Goal: Check status: Check status

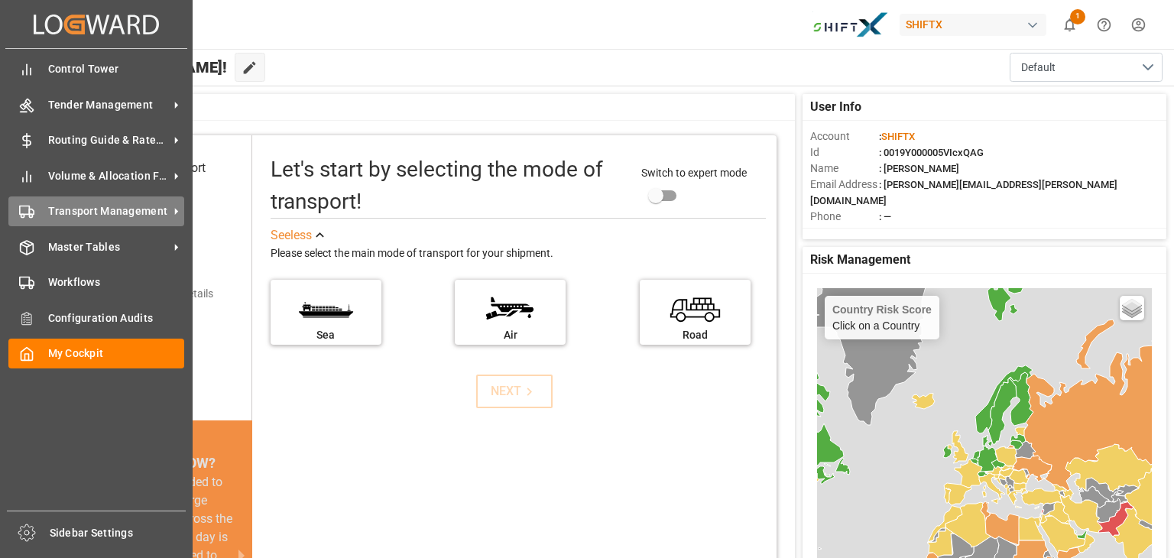
click at [159, 218] on span "Transport Management" at bounding box center [108, 211] width 121 height 16
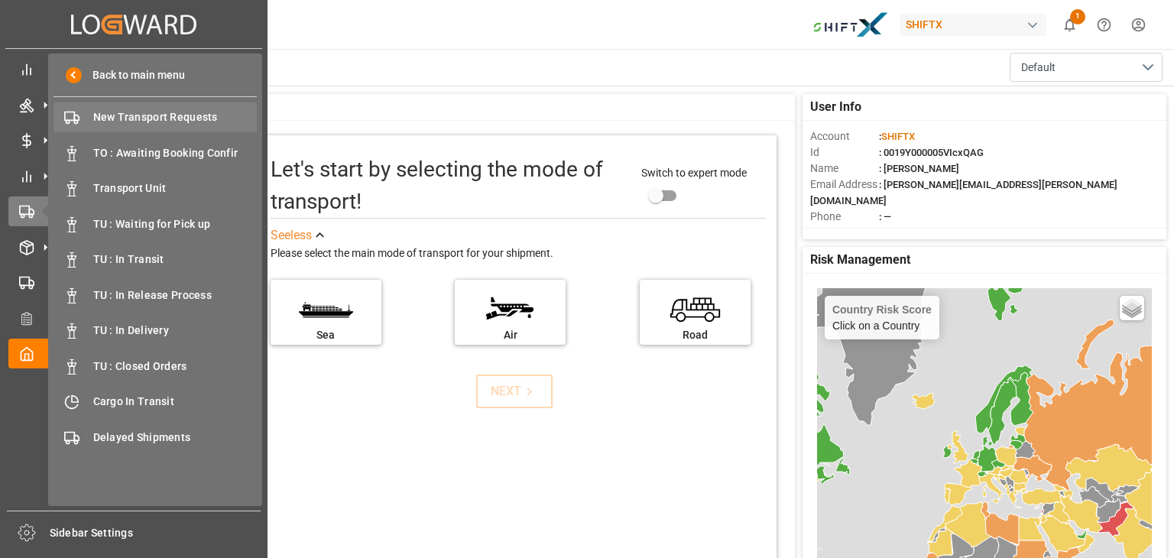
click at [195, 116] on span "New Transport Requests" at bounding box center [175, 117] width 164 height 16
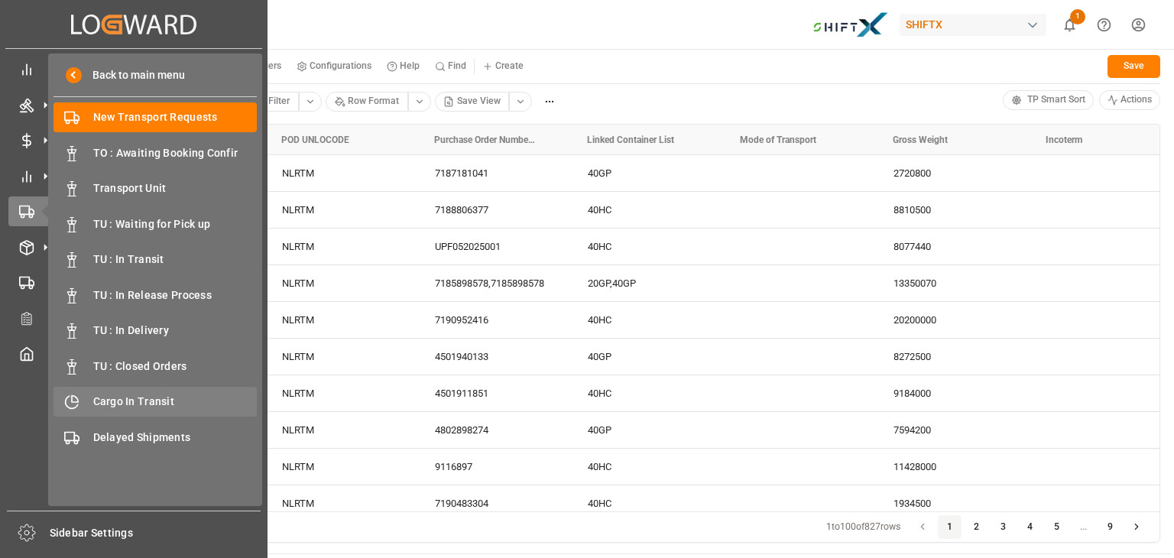
click at [120, 398] on span "Cargo In Transit" at bounding box center [175, 401] width 164 height 16
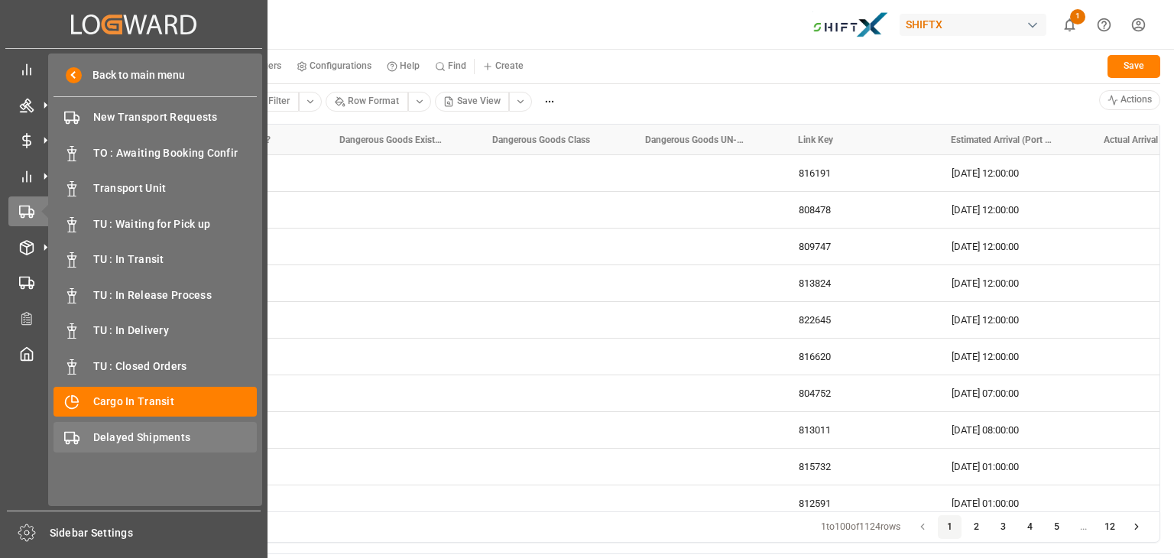
click at [106, 431] on span "Delayed Shipments" at bounding box center [175, 437] width 164 height 16
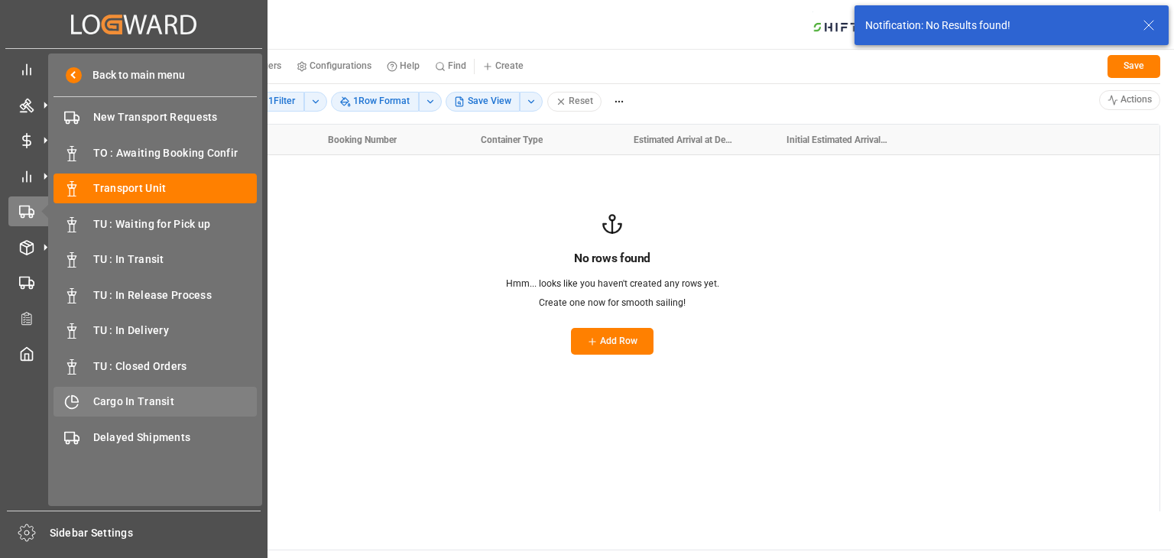
click at [99, 395] on span "Cargo In Transit" at bounding box center [175, 401] width 164 height 16
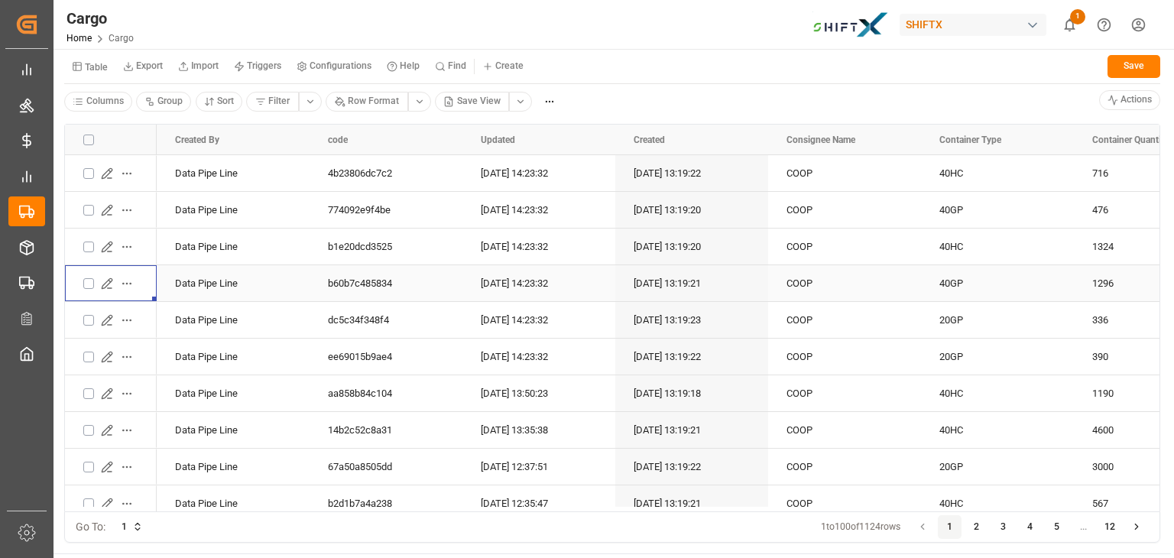
click at [104, 289] on button "Press SPACE to select this row." at bounding box center [107, 284] width 20 height 20
click at [106, 283] on icon "Press SPACE to select this row." at bounding box center [107, 283] width 12 height 12
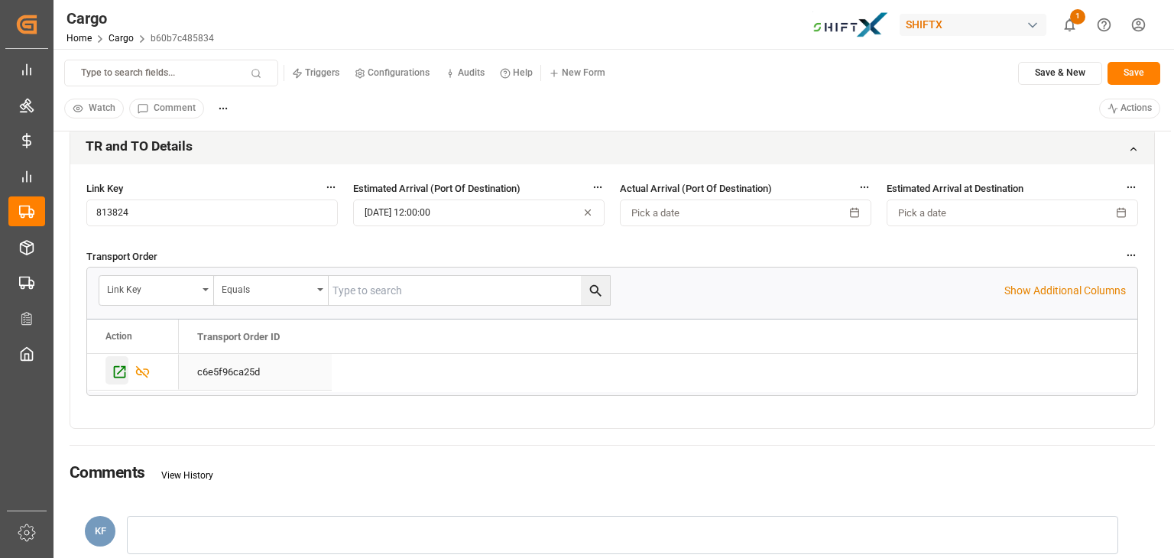
click at [125, 371] on icon "Press SPACE to select this row." at bounding box center [120, 372] width 16 height 16
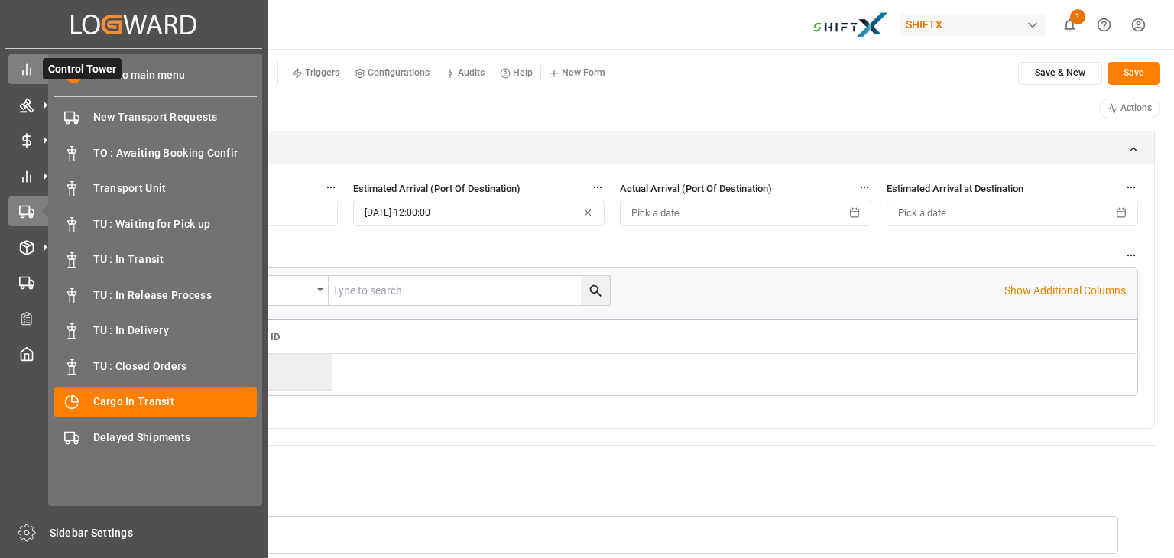
click at [40, 73] on div "Control Tower Control Tower" at bounding box center [133, 69] width 251 height 30
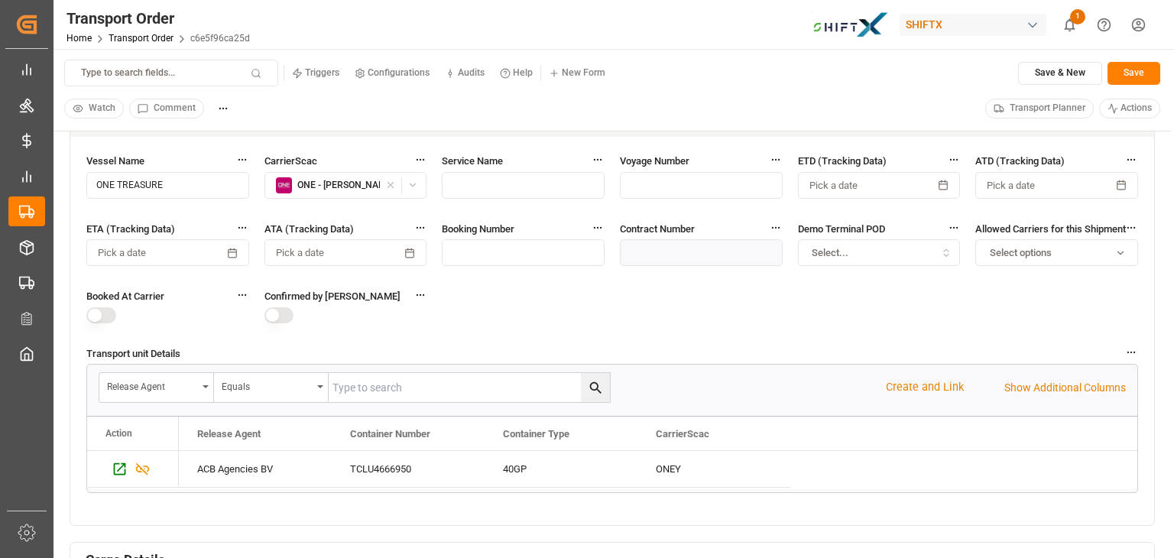
scroll to position [638, 0]
click at [113, 468] on icon "Press SPACE to select this row." at bounding box center [120, 468] width 16 height 16
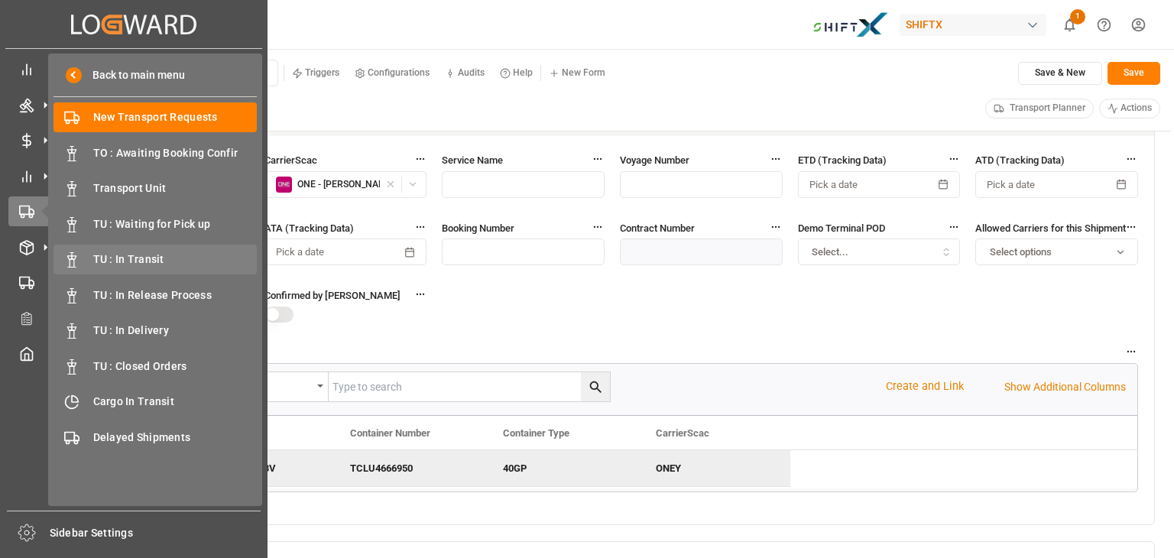
click at [144, 258] on span "TU : In Transit" at bounding box center [175, 259] width 164 height 16
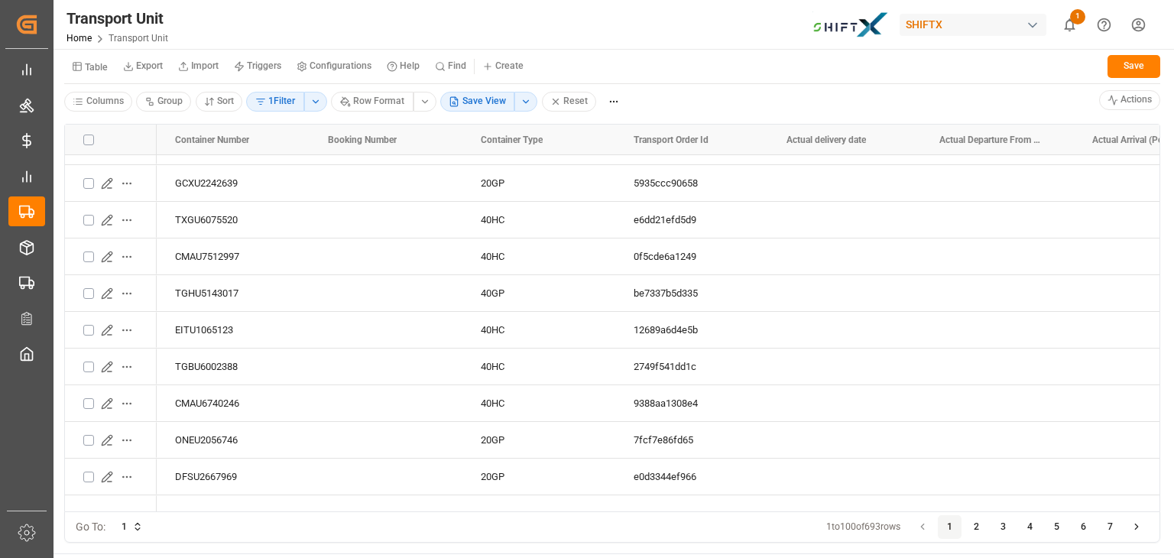
scroll to position [724, 0]
click at [105, 400] on icon "Press SPACE to select this row." at bounding box center [107, 402] width 10 height 10
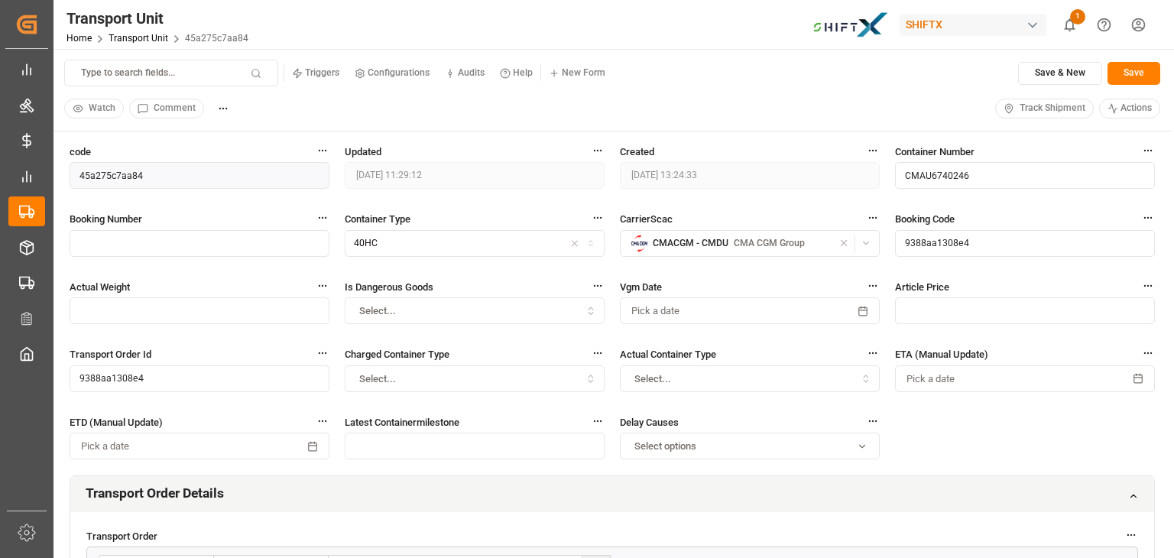
click at [1033, 108] on span "Track Shipment" at bounding box center [1052, 109] width 66 height 14
click at [1021, 105] on span "Track Shipment" at bounding box center [1052, 109] width 66 height 14
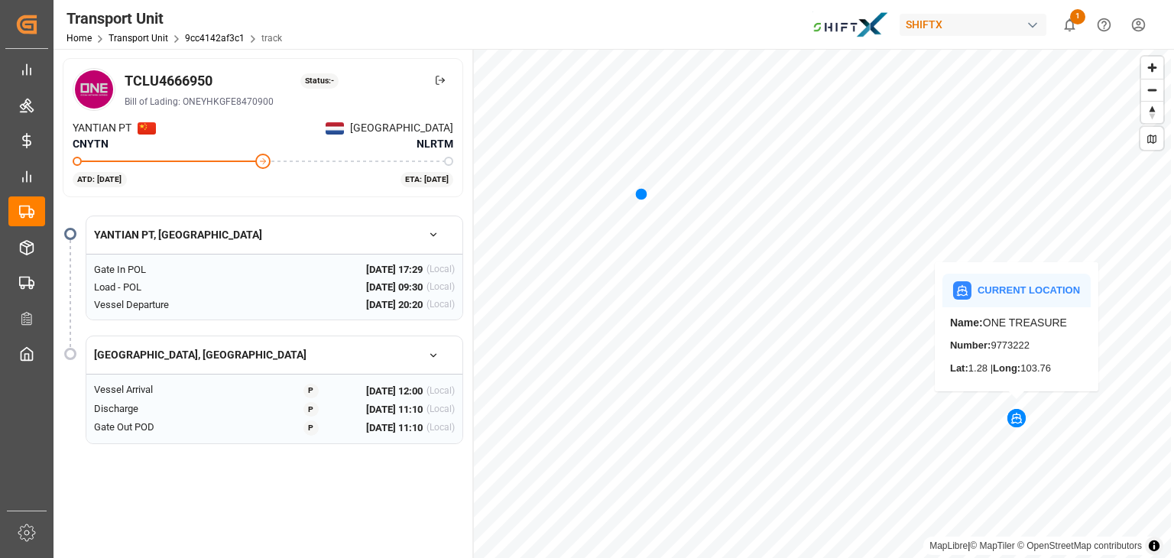
click at [1015, 427] on div "Map marker" at bounding box center [1016, 418] width 18 height 18
click at [1069, 25] on icon "show 1 new notifications" at bounding box center [1069, 25] width 16 height 16
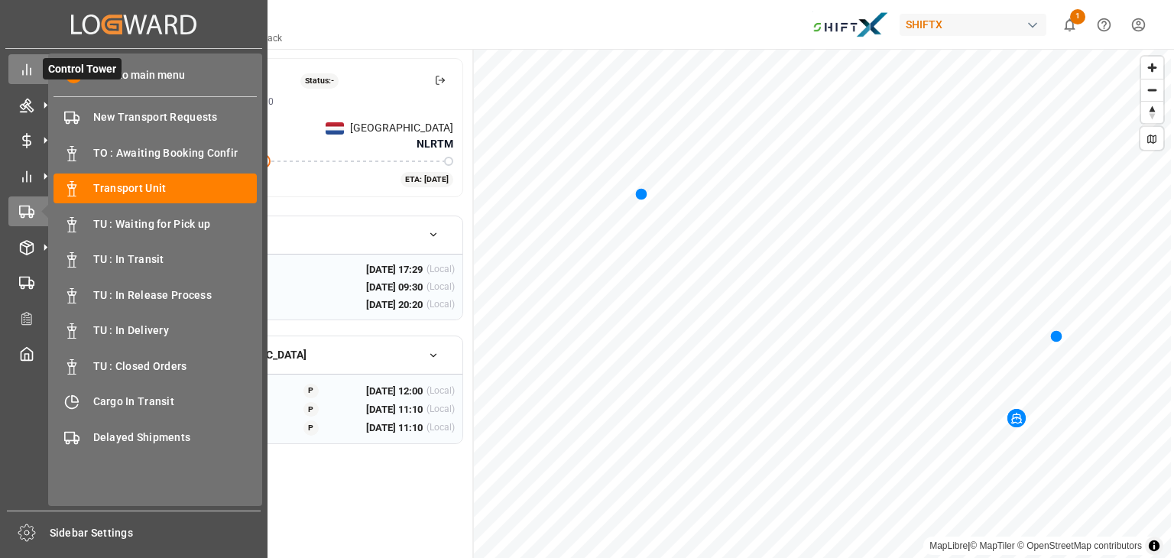
click at [36, 68] on div "Control Tower Control Tower" at bounding box center [133, 69] width 251 height 30
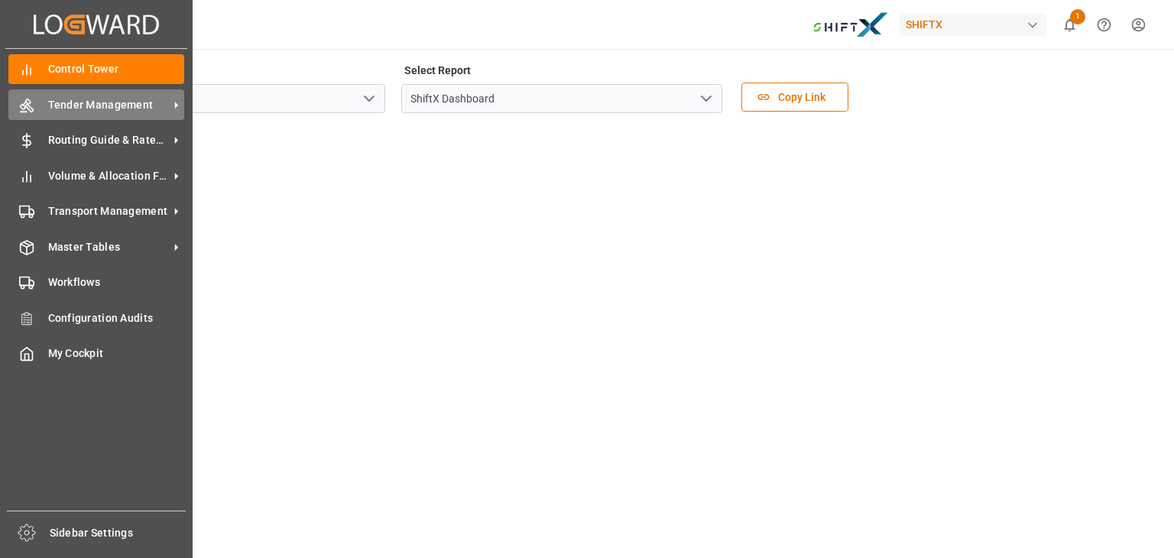
click at [46, 111] on div "Tender Management Tender Management" at bounding box center [96, 104] width 176 height 30
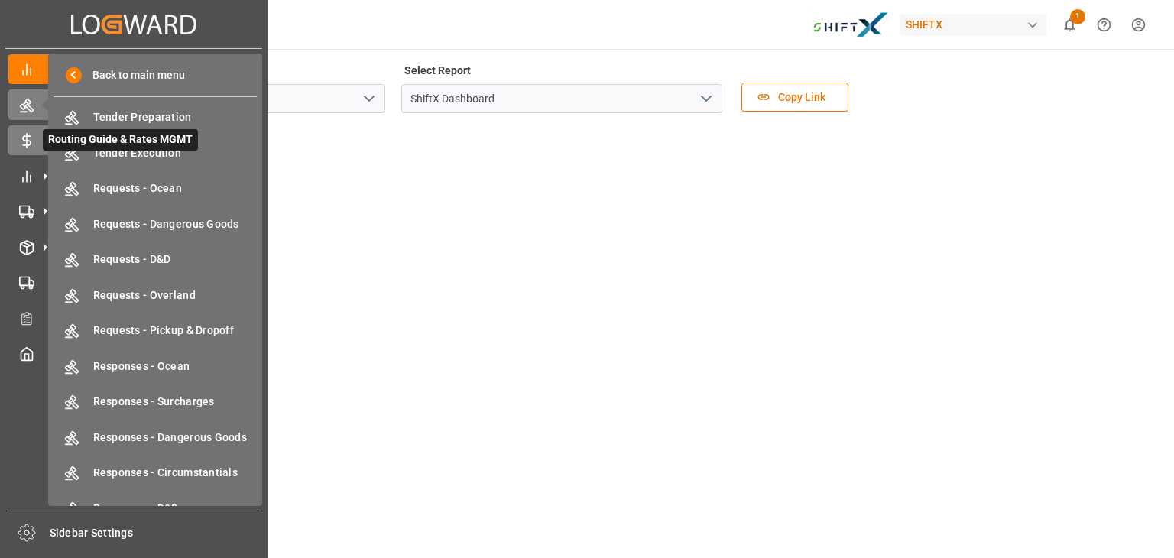
click at [31, 133] on icon at bounding box center [26, 140] width 15 height 15
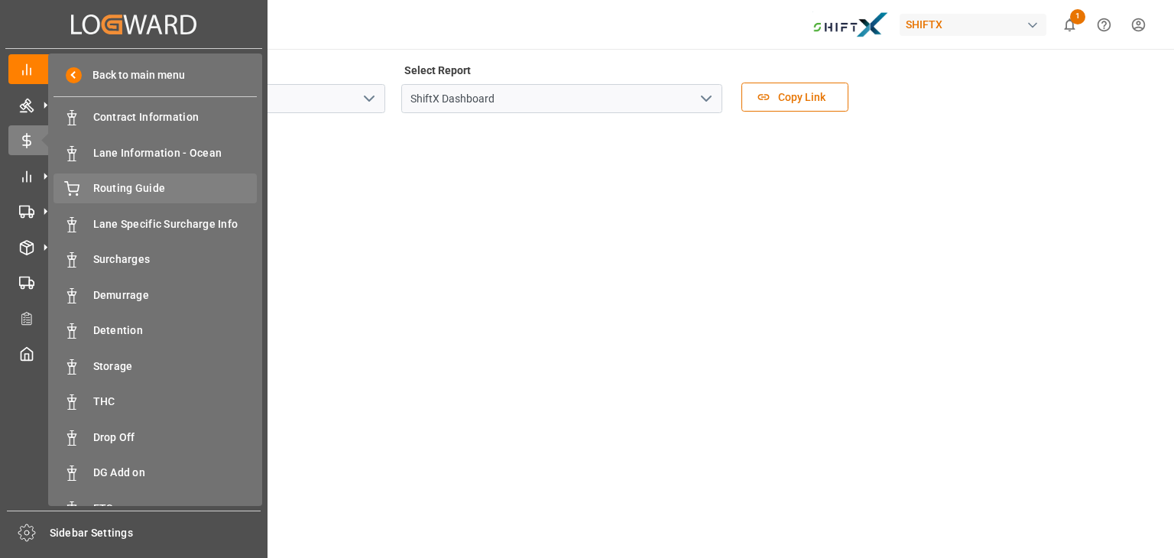
click at [106, 189] on span "Routing Guide" at bounding box center [175, 188] width 164 height 16
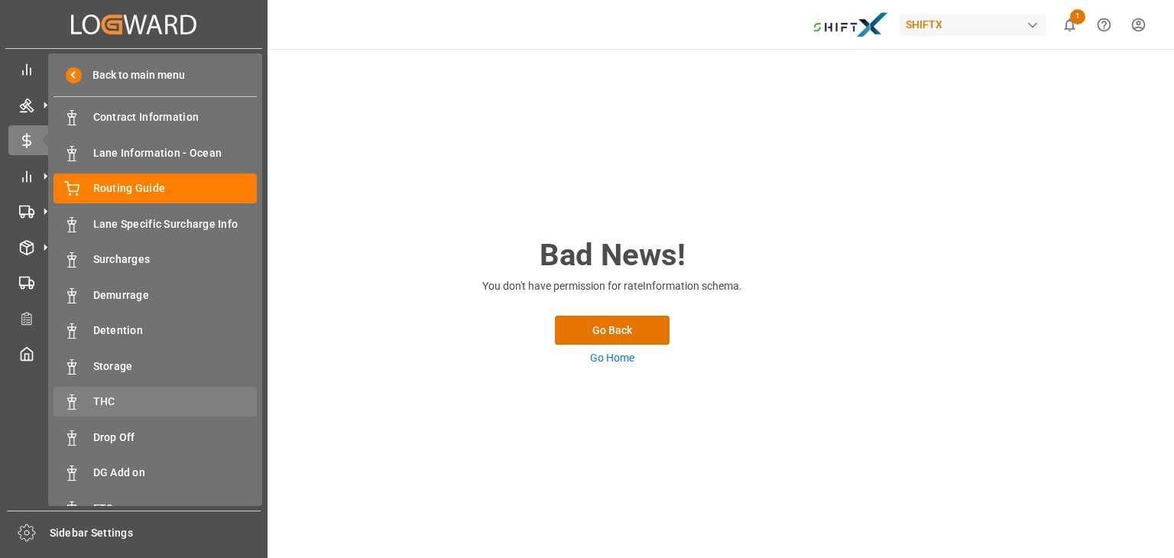
scroll to position [60, 0]
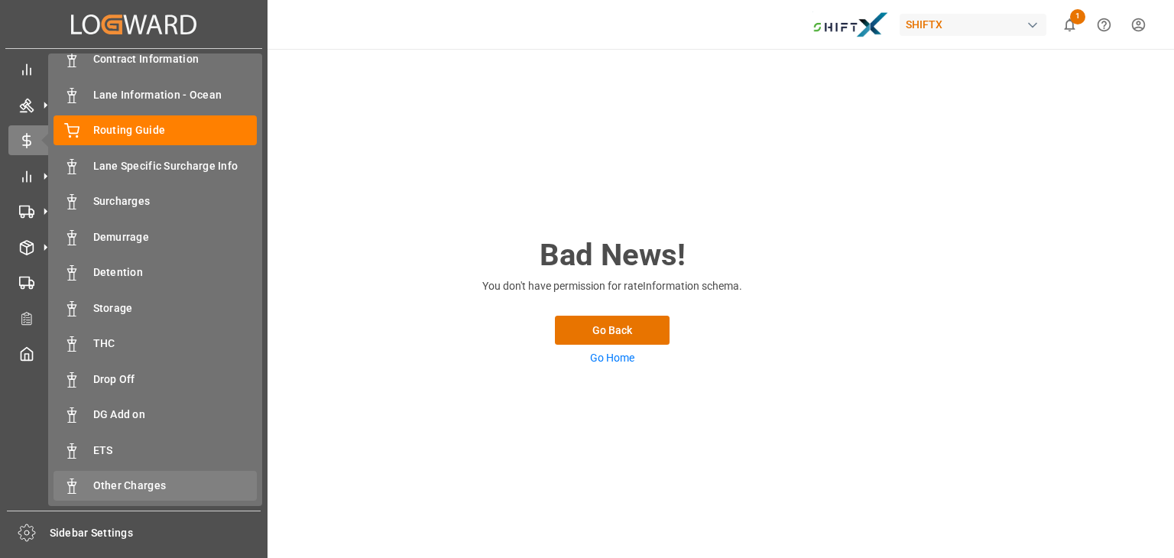
click at [116, 480] on span "Other Charges" at bounding box center [175, 486] width 164 height 16
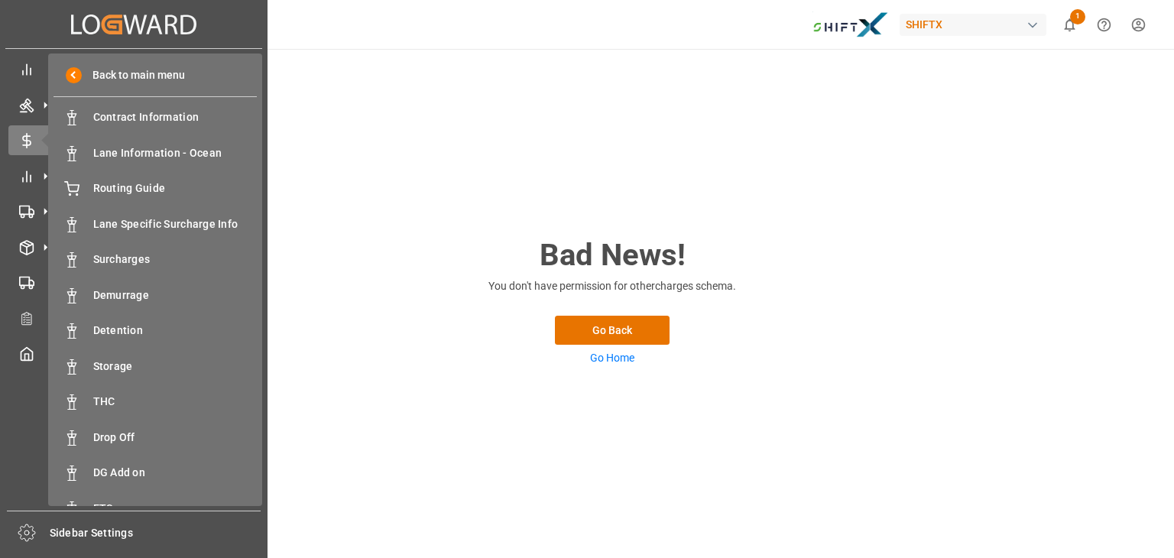
click at [123, 100] on div "Back to main menu Contract Information Contract Information Lane Information - …" at bounding box center [155, 279] width 214 height 452
click at [125, 111] on span "Contract Information" at bounding box center [175, 117] width 164 height 16
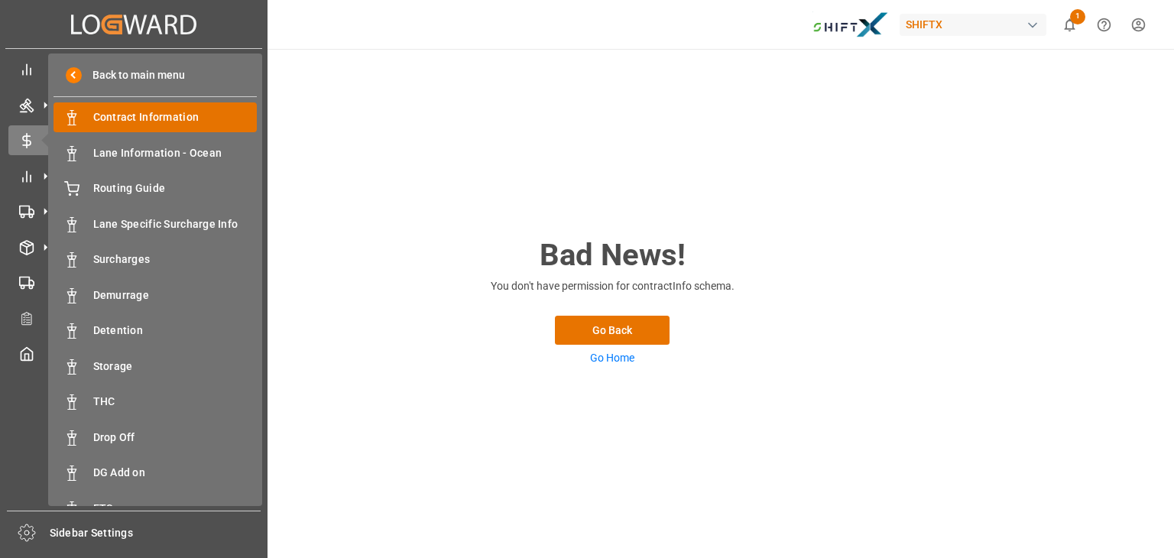
click at [131, 131] on div "Contract Information Contract Information" at bounding box center [154, 117] width 203 height 30
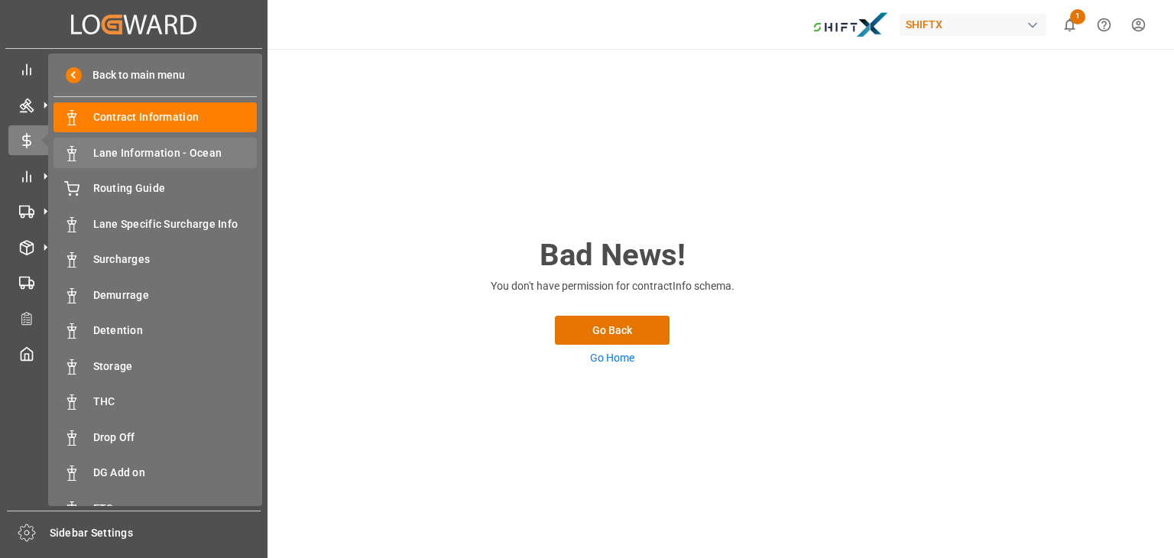
click at [134, 157] on span "Lane Information - Ocean" at bounding box center [175, 153] width 164 height 16
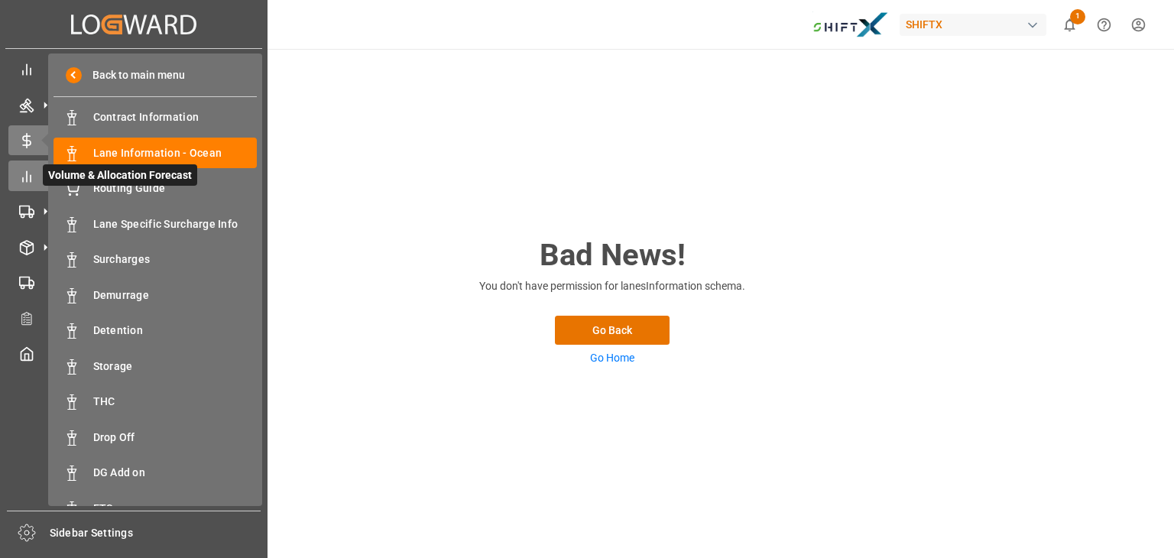
click at [33, 170] on icon at bounding box center [26, 176] width 15 height 15
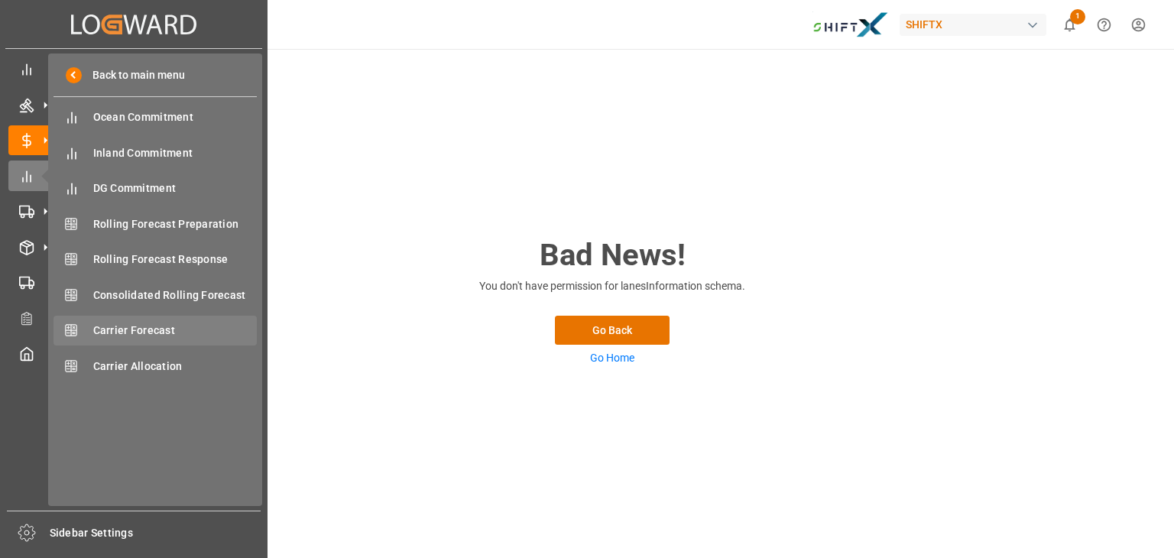
click at [134, 328] on span "Carrier Forecast" at bounding box center [175, 330] width 164 height 16
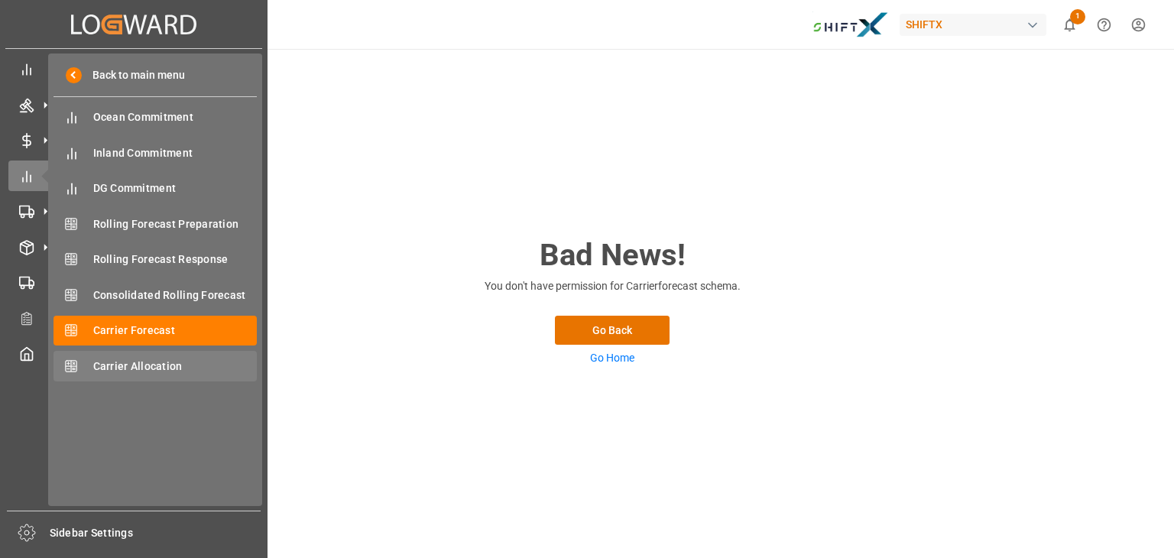
click at [135, 367] on span "Carrier Allocation" at bounding box center [175, 366] width 164 height 16
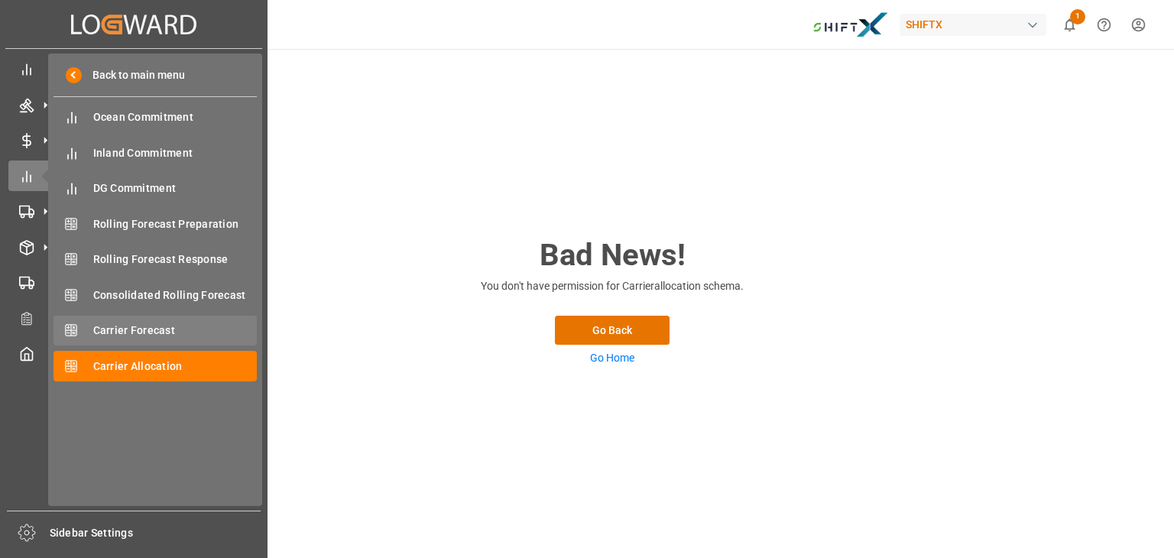
click at [138, 327] on span "Carrier Forecast" at bounding box center [175, 330] width 164 height 16
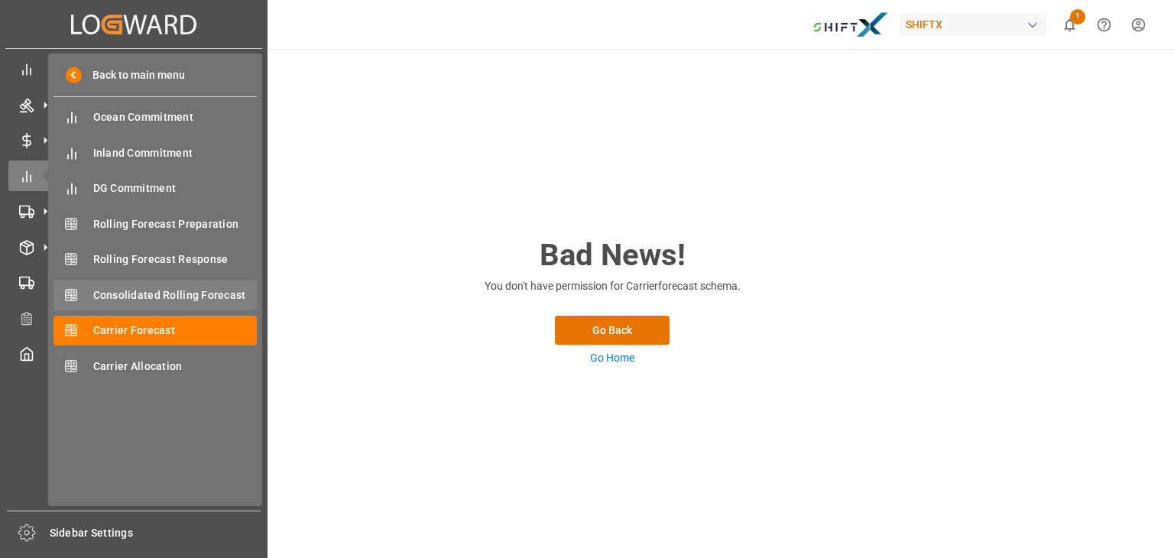
click at [147, 284] on div "Consolidated Rolling Forecast Consolidated Rolling Forecast" at bounding box center [154, 295] width 203 height 30
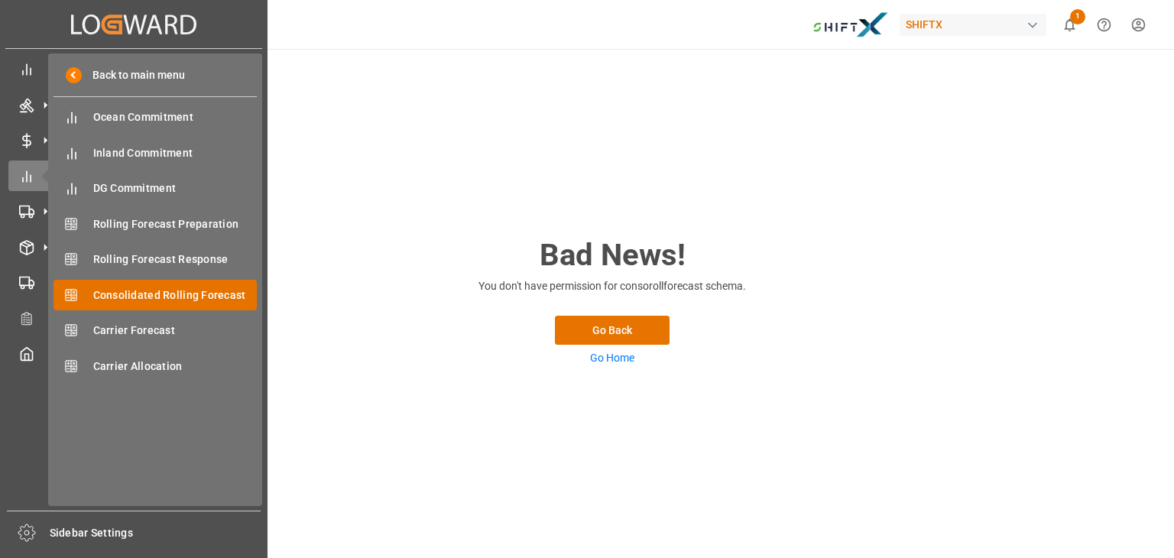
click at [147, 302] on span "Consolidated Rolling Forecast" at bounding box center [175, 295] width 164 height 16
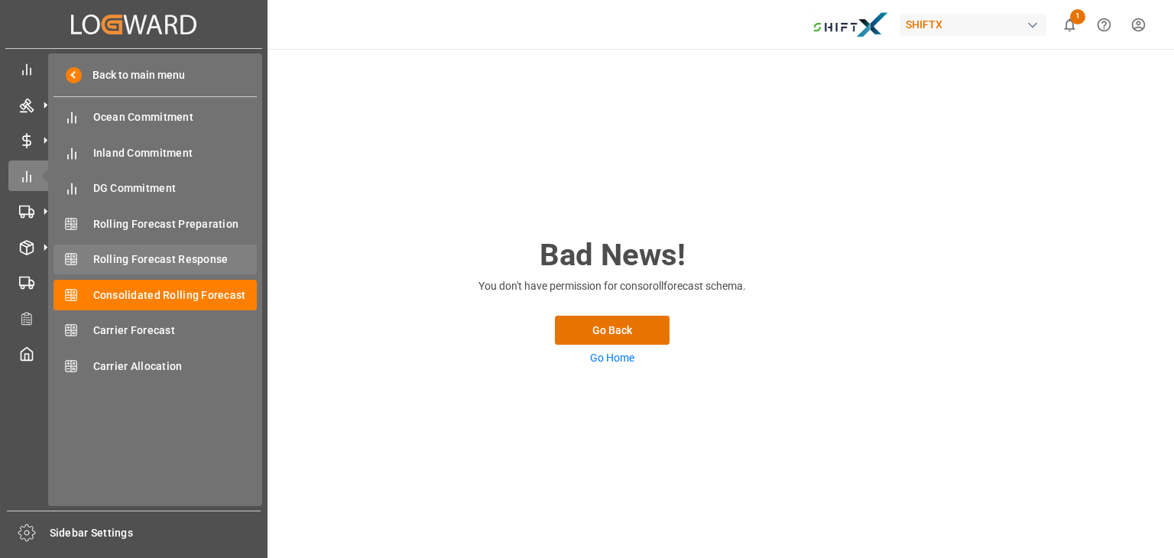
click at [149, 260] on span "Rolling Forecast Response" at bounding box center [175, 259] width 164 height 16
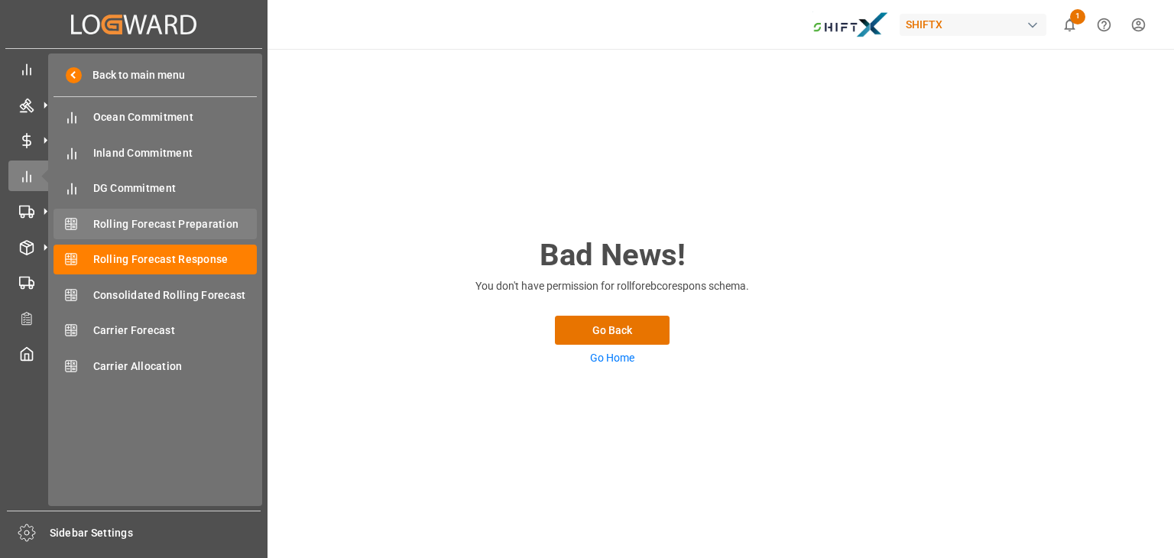
click at [157, 230] on span "Rolling Forecast Preparation" at bounding box center [175, 224] width 164 height 16
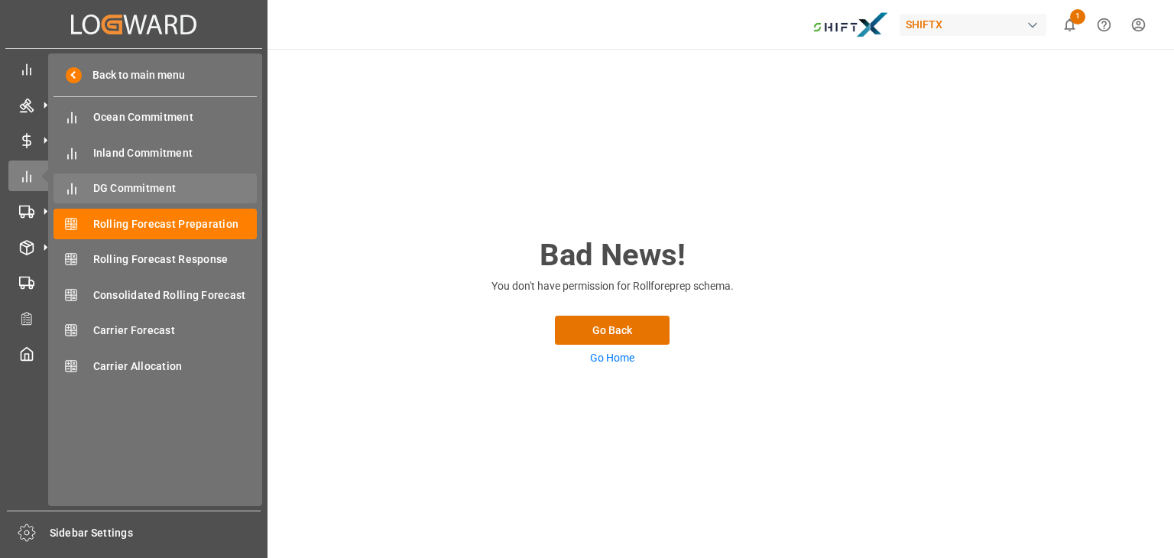
click at [160, 189] on span "DG Commitment" at bounding box center [175, 188] width 164 height 16
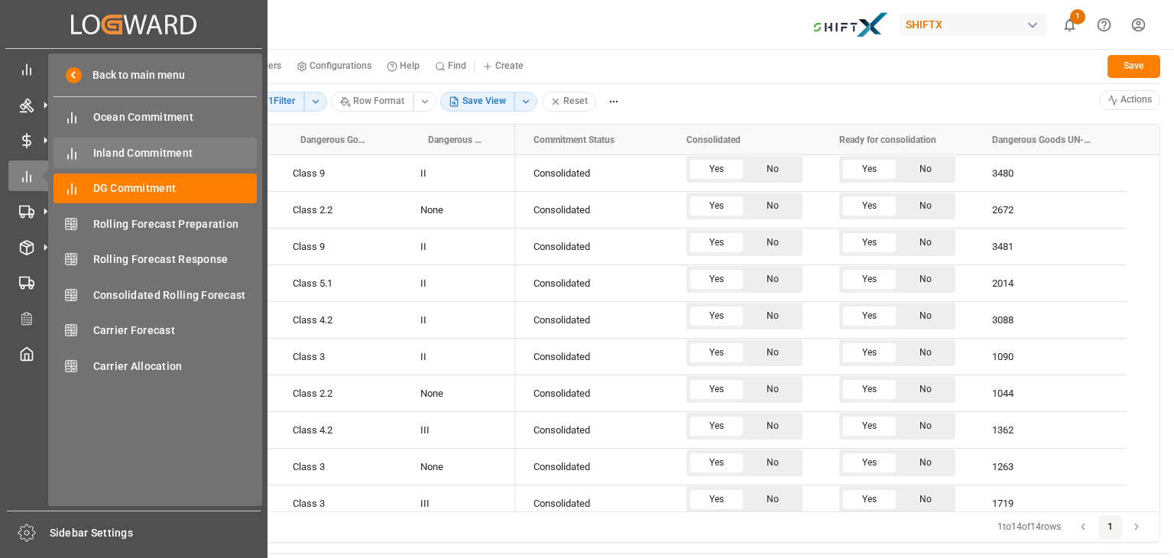
click at [163, 144] on div "Inland Commitment Inland Commitment" at bounding box center [154, 153] width 203 height 30
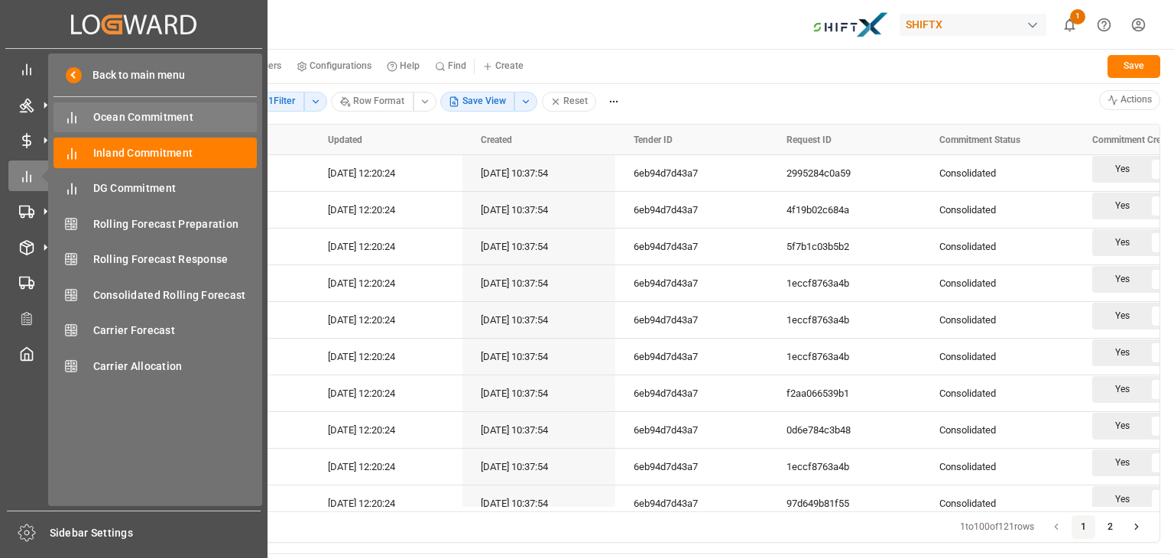
click at [148, 114] on span "Ocean Commitment" at bounding box center [175, 117] width 164 height 16
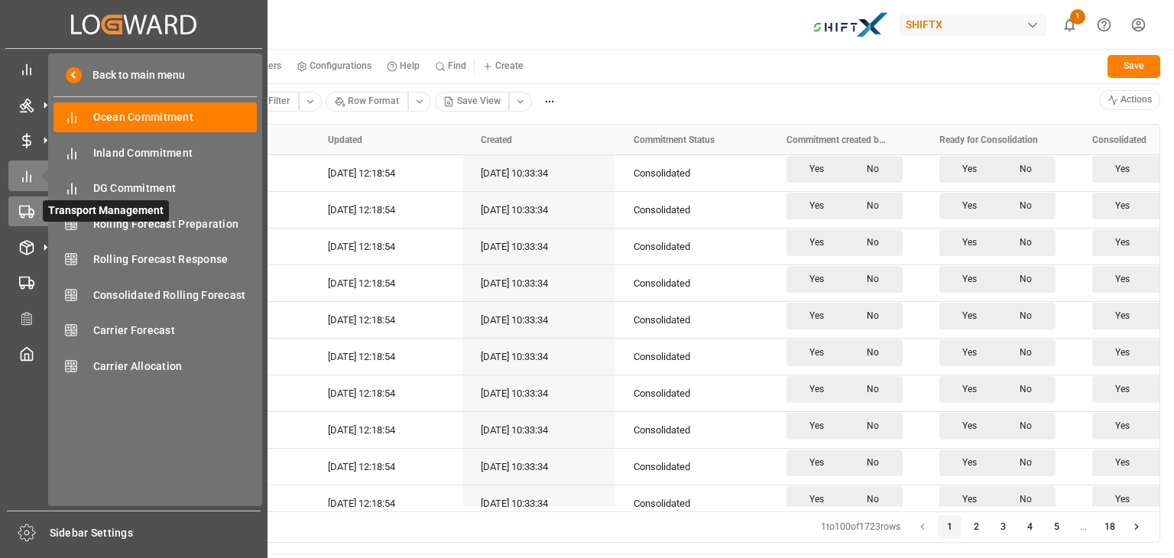
click at [28, 217] on icon at bounding box center [26, 211] width 15 height 15
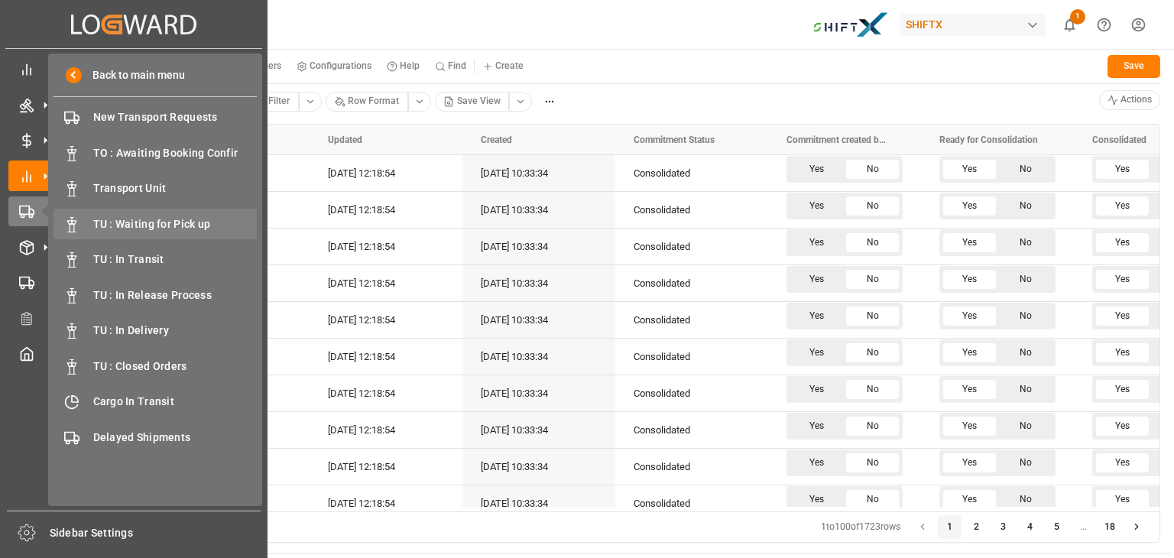
click at [158, 227] on span "TU : Waiting for Pick up" at bounding box center [175, 224] width 164 height 16
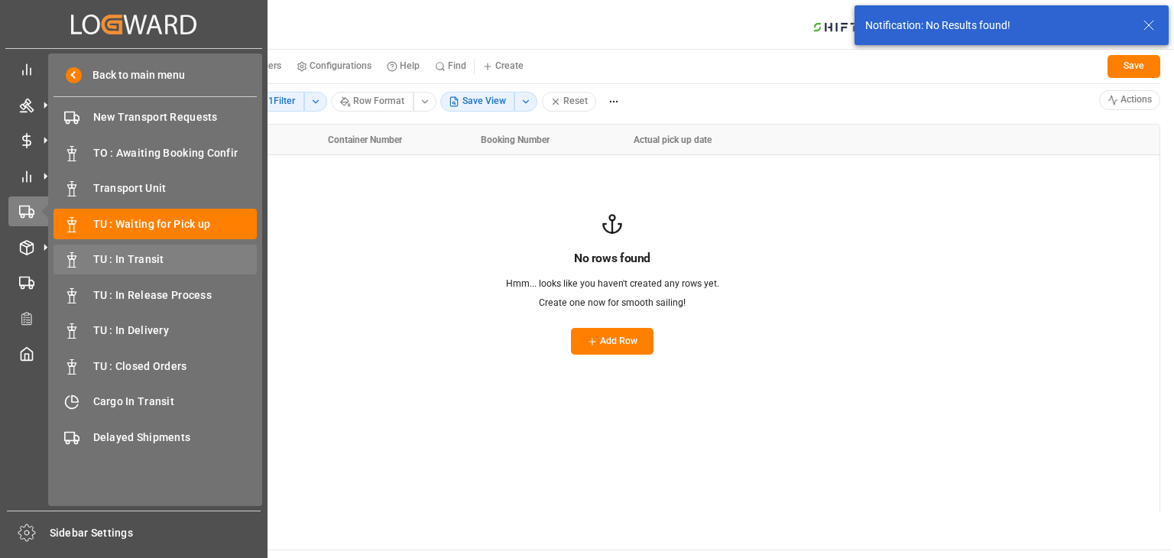
click at [154, 272] on div "TU : In Transit TU : In Transit" at bounding box center [154, 259] width 203 height 30
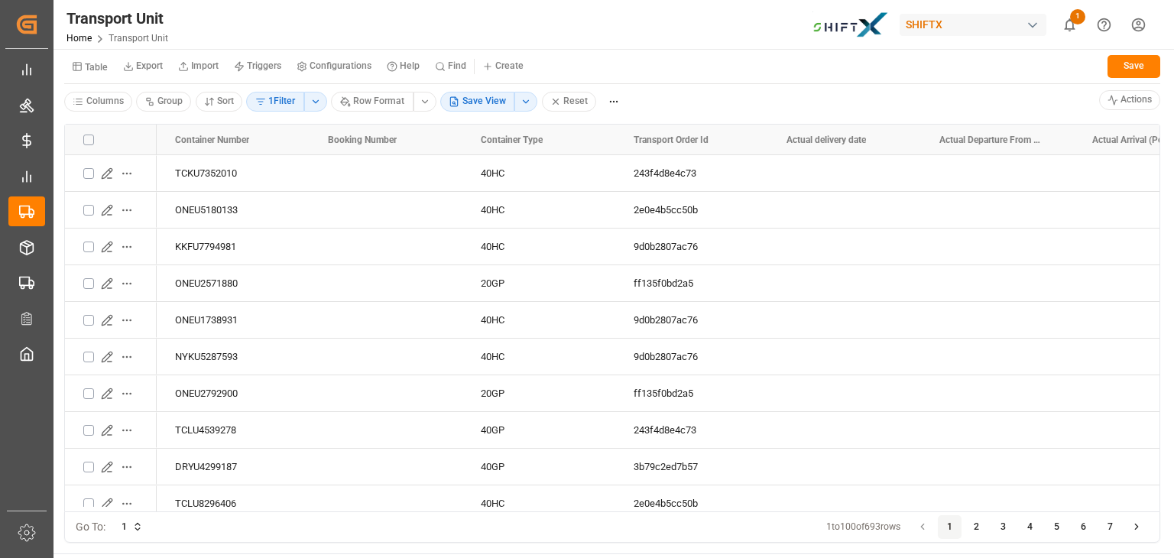
scroll to position [2851, 0]
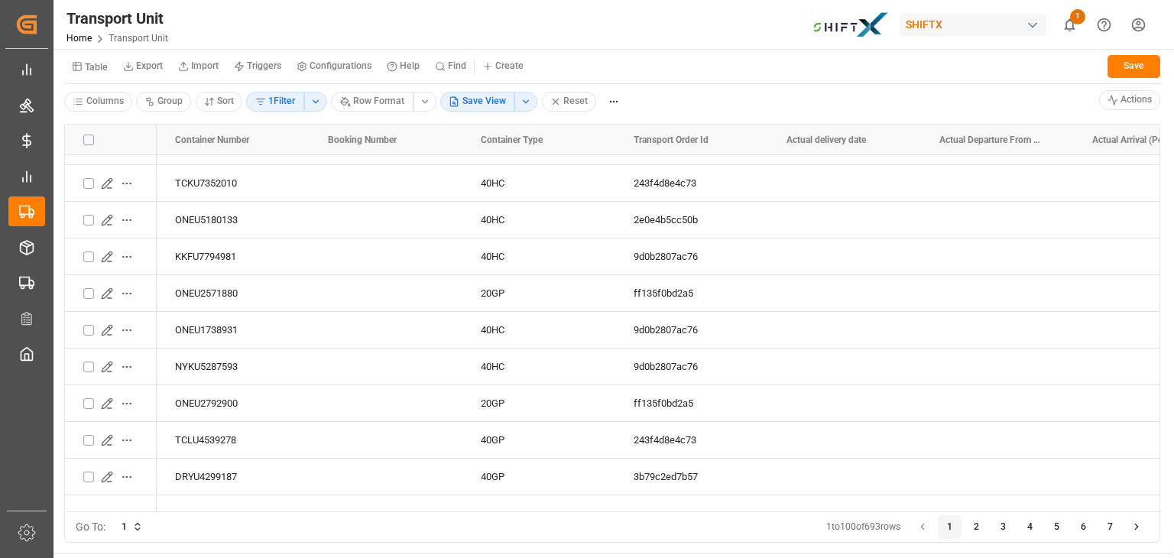
click at [452, 61] on small "Find" at bounding box center [457, 65] width 18 height 9
type input "TCKU7352010"
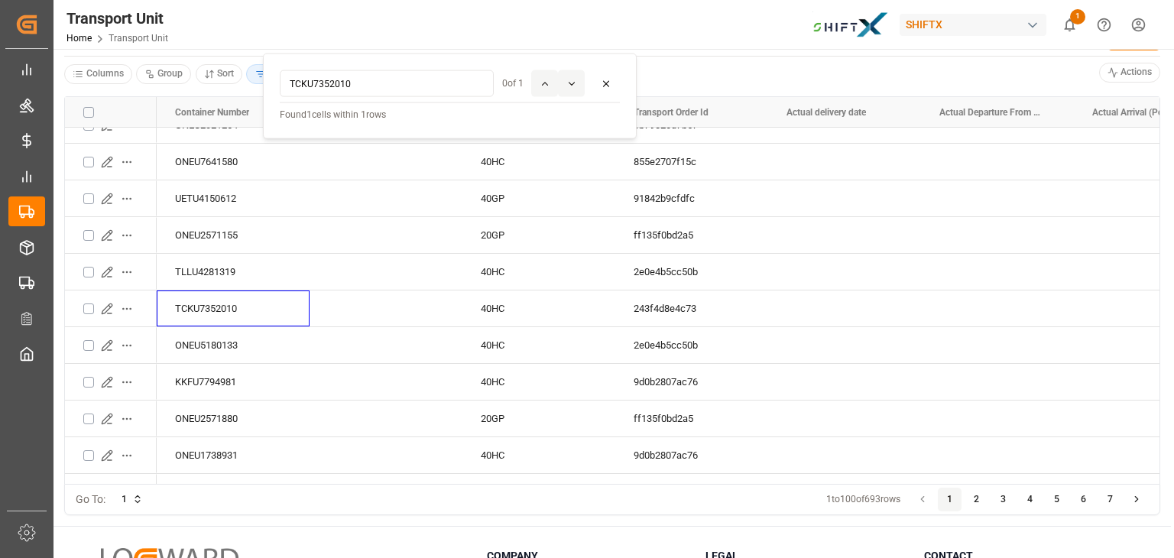
scroll to position [5, 0]
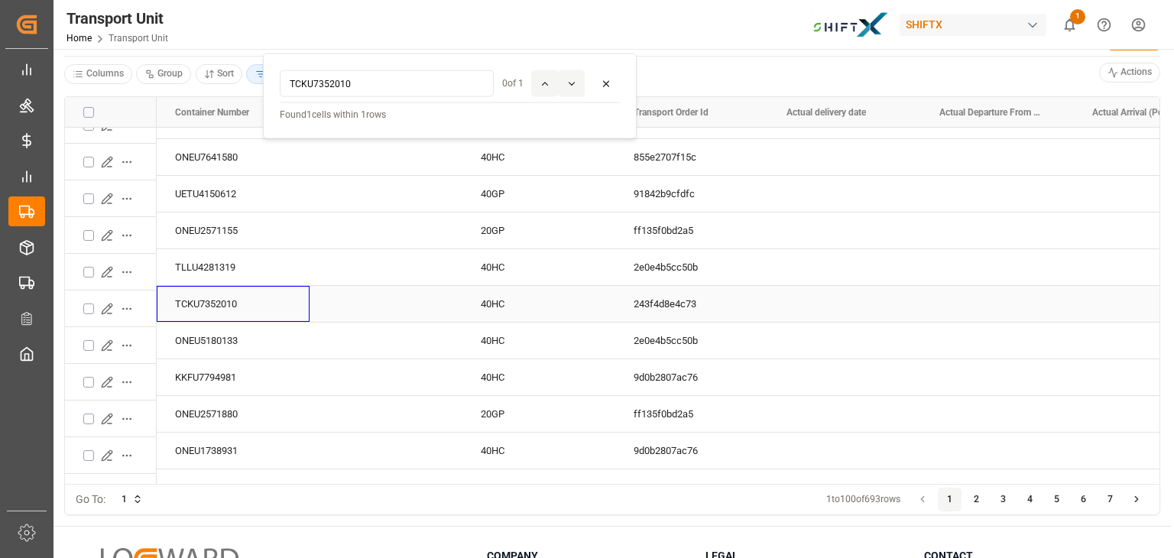
click at [104, 303] on icon "Press SPACE to select this row." at bounding box center [107, 309] width 12 height 12
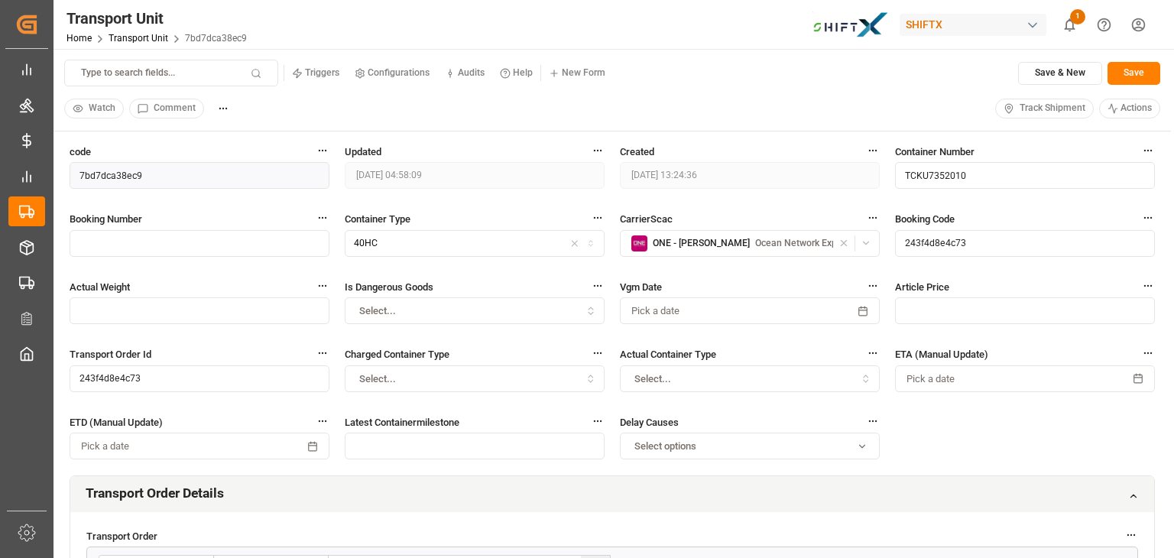
click at [1028, 114] on span "Track Shipment" at bounding box center [1052, 109] width 66 height 14
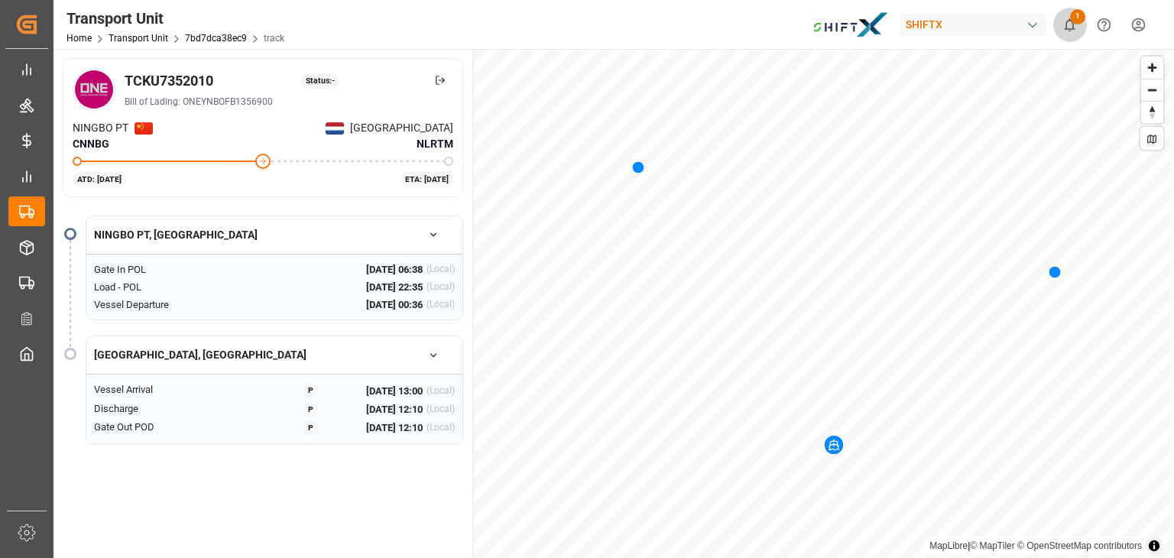
click at [1063, 19] on icon "show 1 new notifications" at bounding box center [1069, 25] width 16 height 16
